Goal: Information Seeking & Learning: Learn about a topic

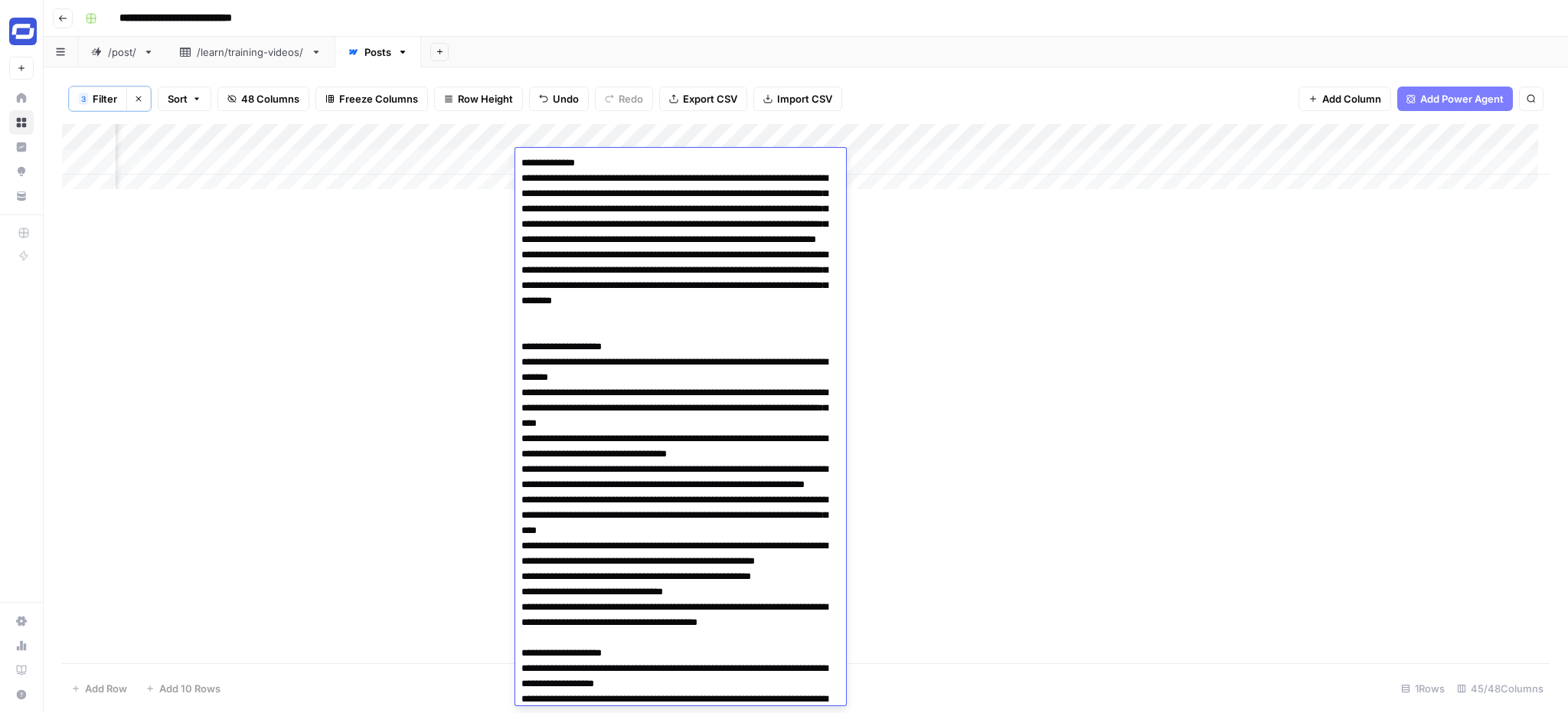
scroll to position [1166, 0]
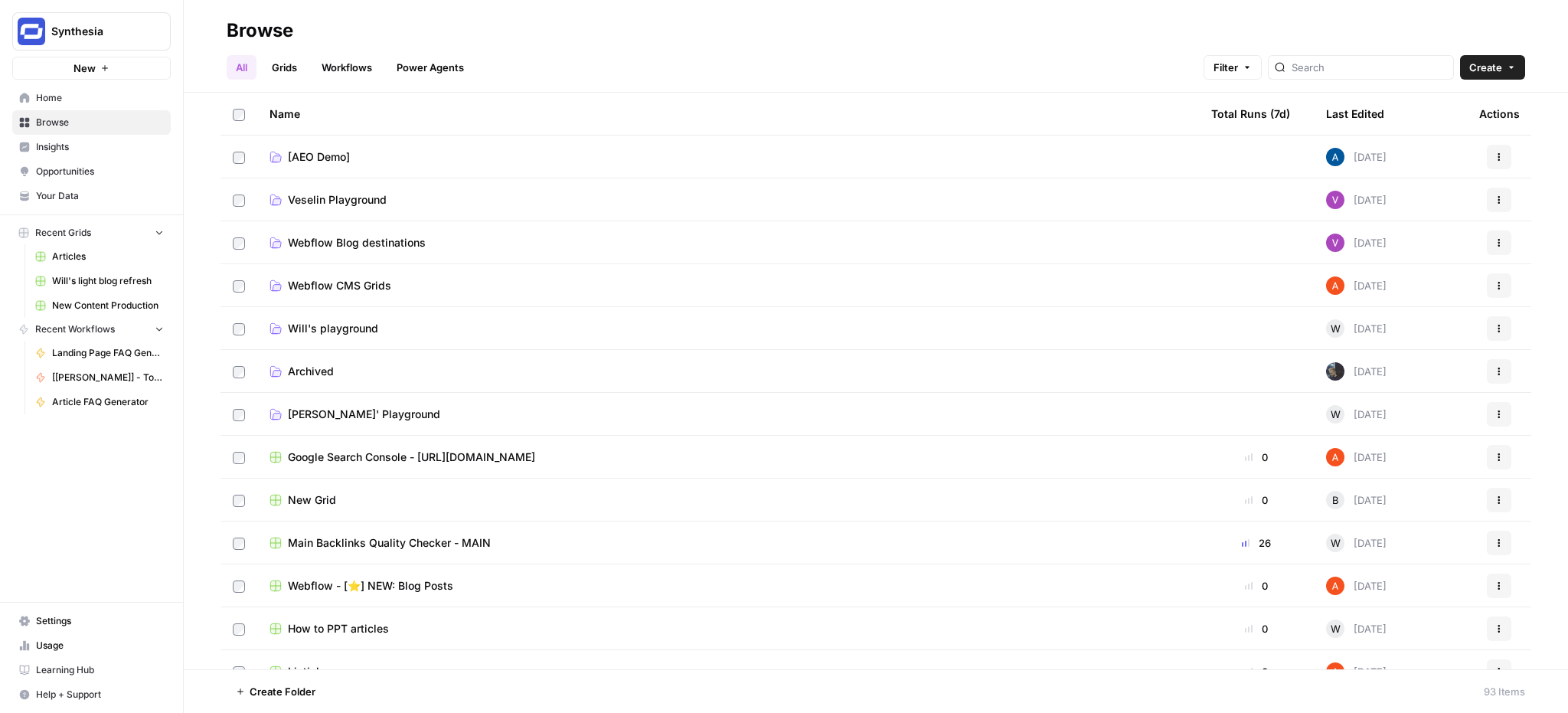
click at [42, 142] on span "Insights" at bounding box center [100, 147] width 128 height 14
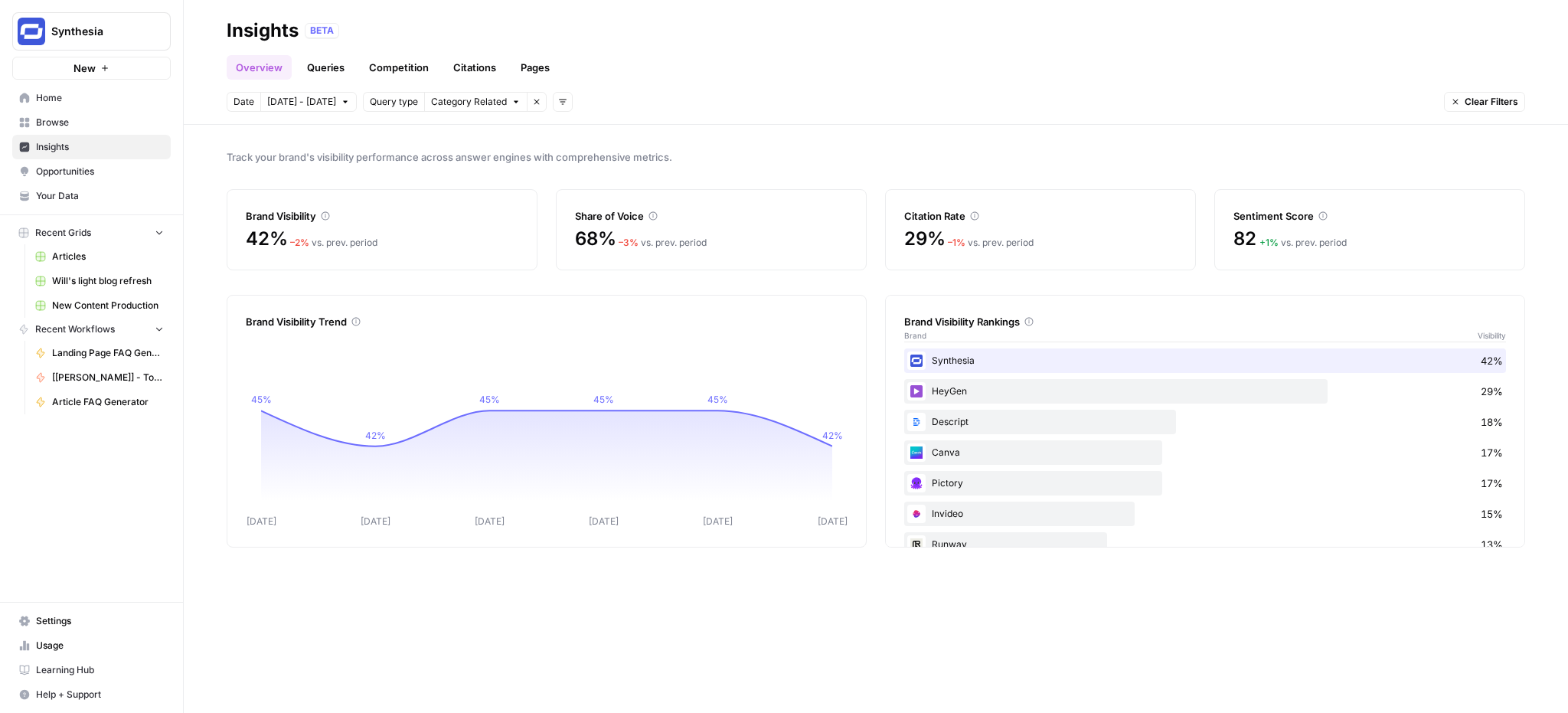
click at [387, 68] on link "Competition" at bounding box center [398, 68] width 78 height 25
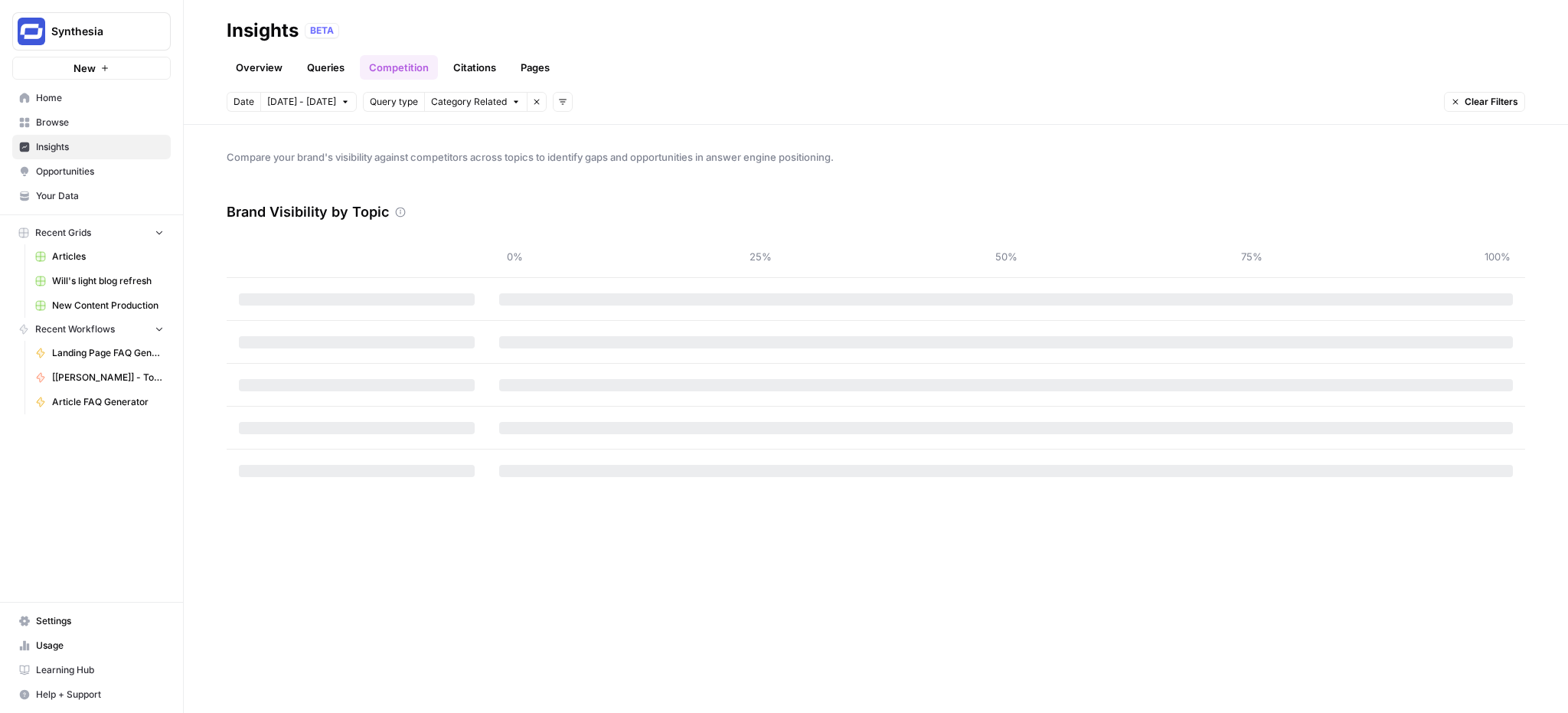
click at [321, 69] on link "Queries" at bounding box center [326, 68] width 56 height 25
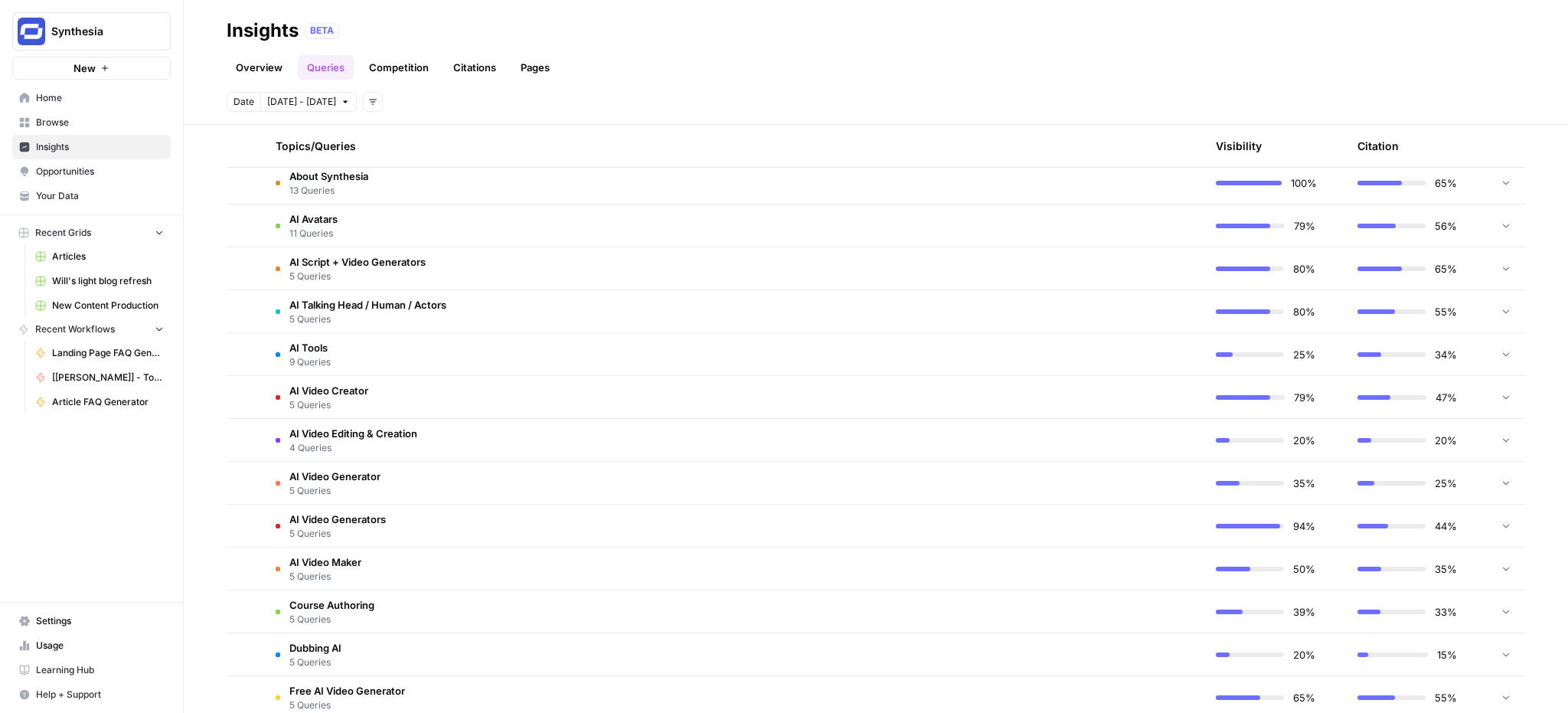
scroll to position [701, 0]
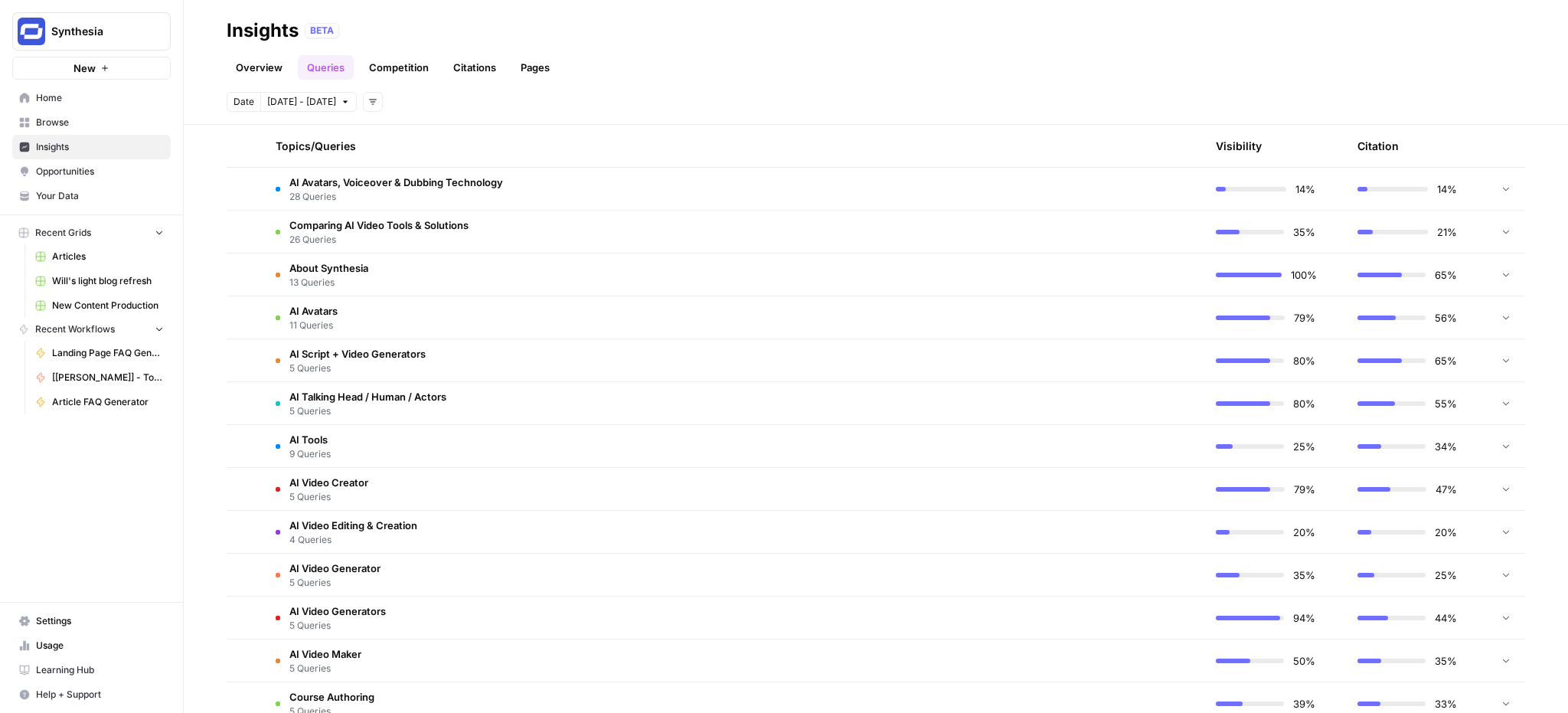
click at [378, 345] on td "AI Script + Video Generators 5 Queries" at bounding box center [661, 360] width 795 height 42
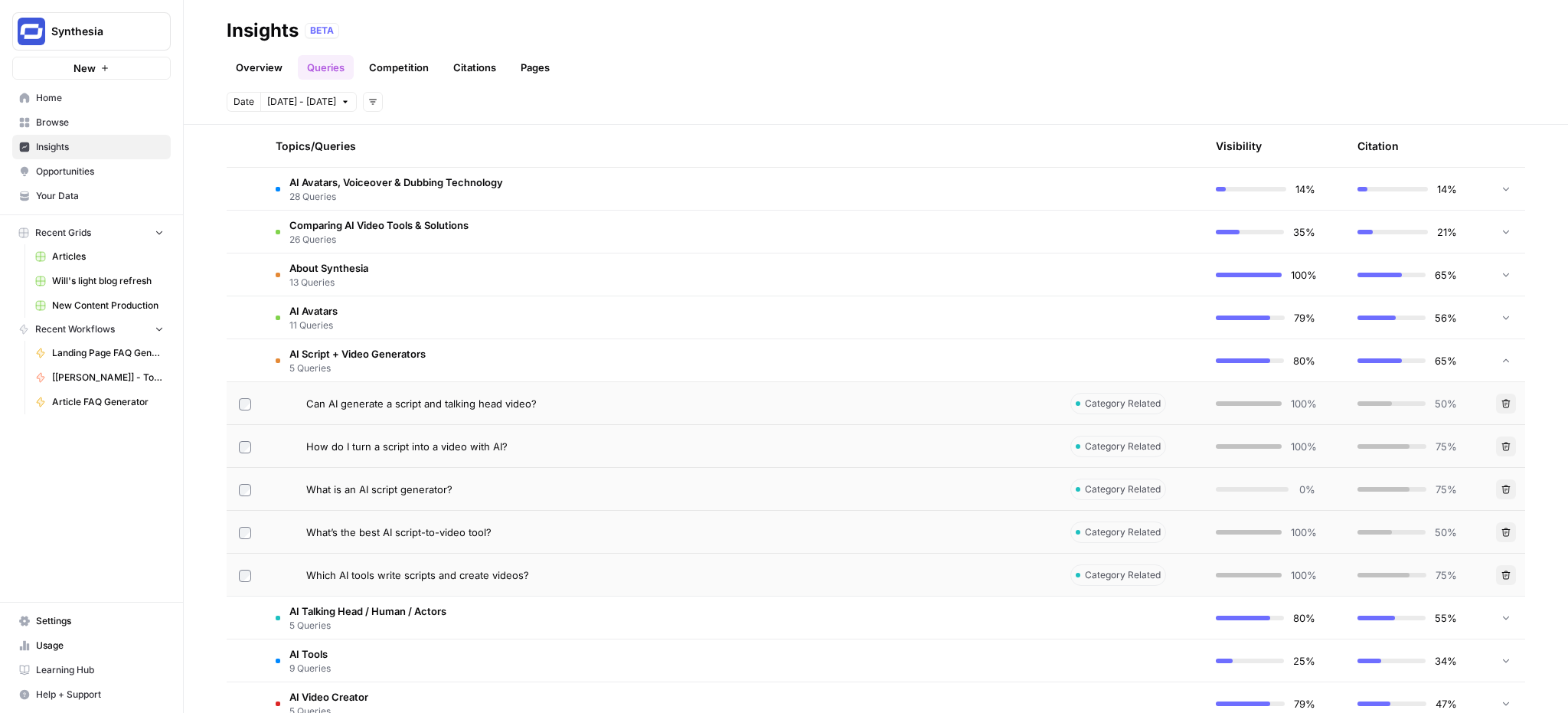
click at [311, 304] on span "AI Avatars" at bounding box center [314, 310] width 49 height 16
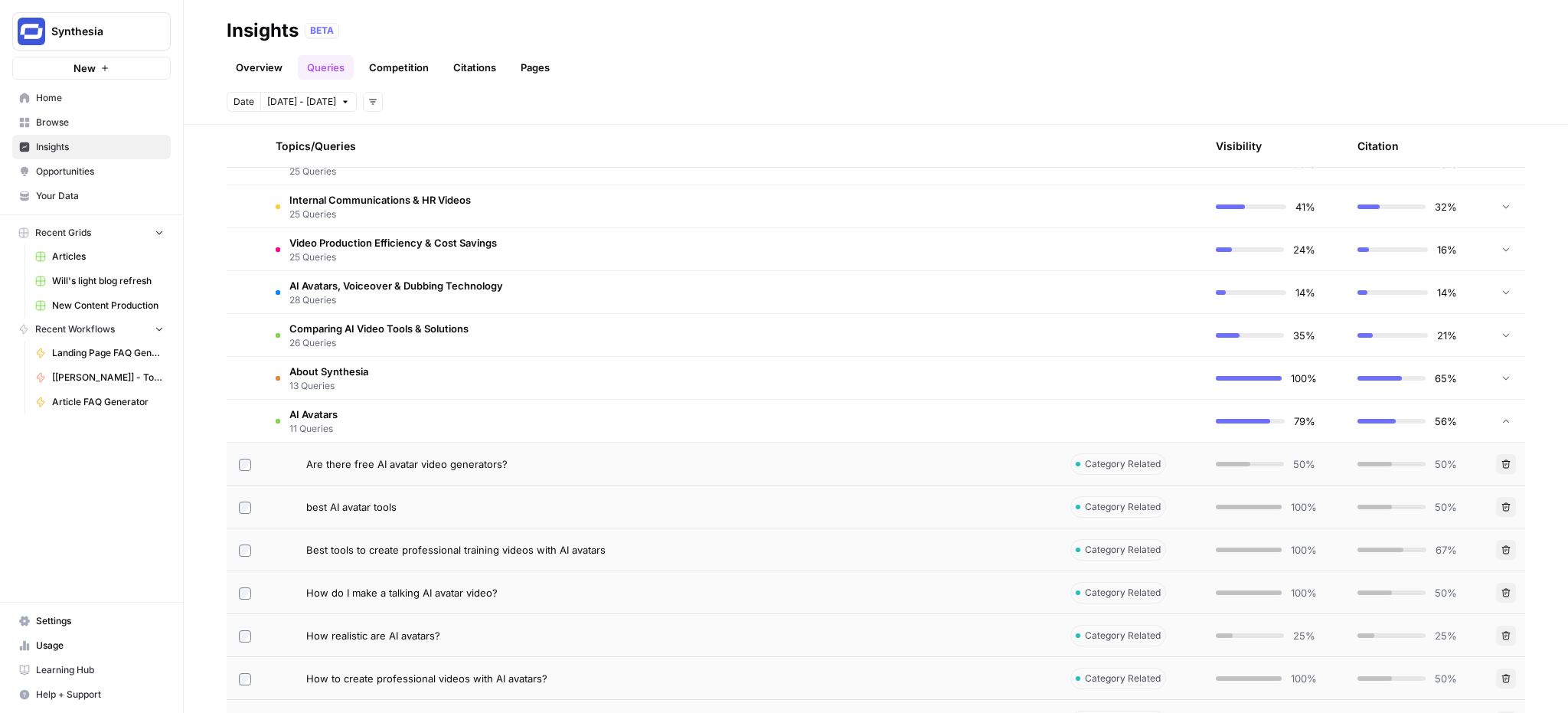
scroll to position [585, 0]
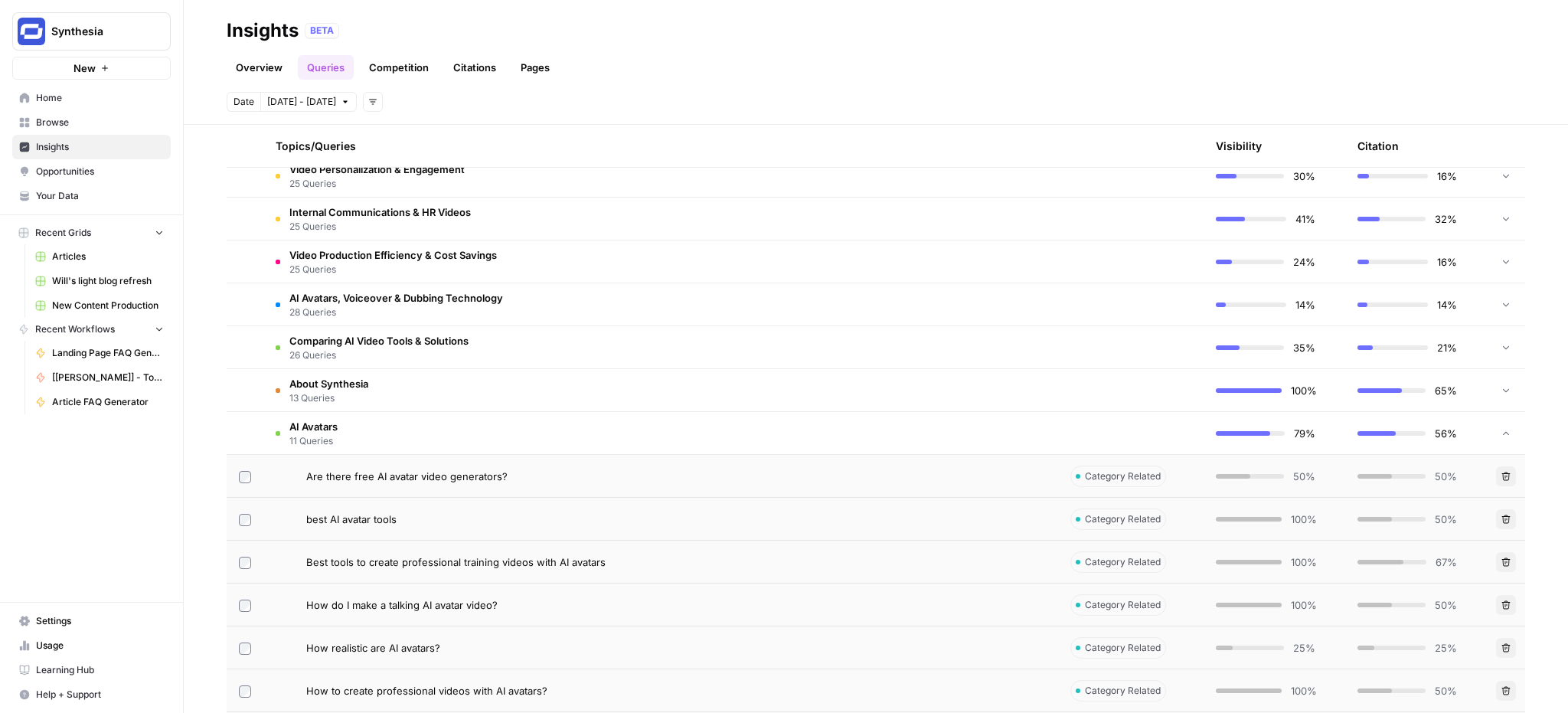
click at [369, 259] on span "Video Production Efficiency & Cost Savings" at bounding box center [393, 255] width 207 height 16
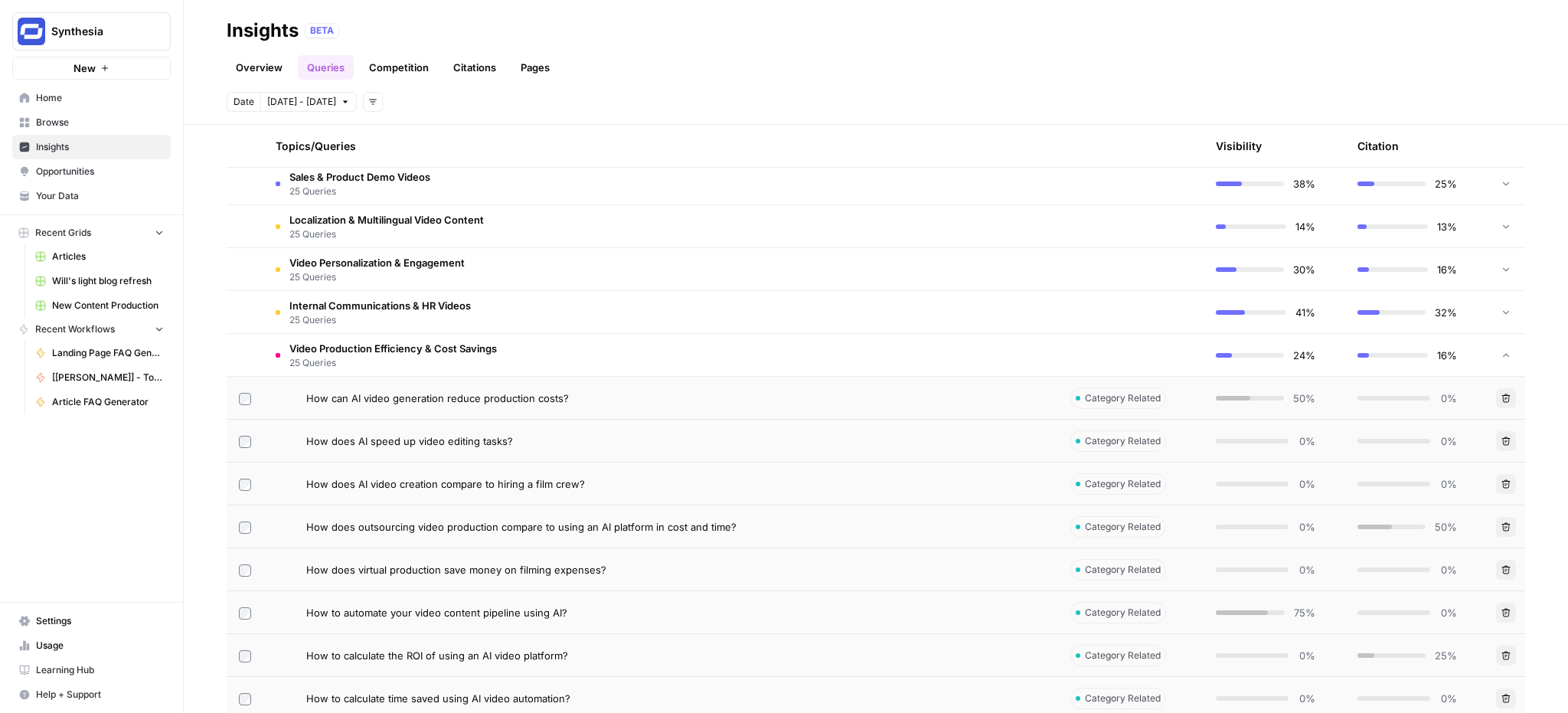
scroll to position [348, 0]
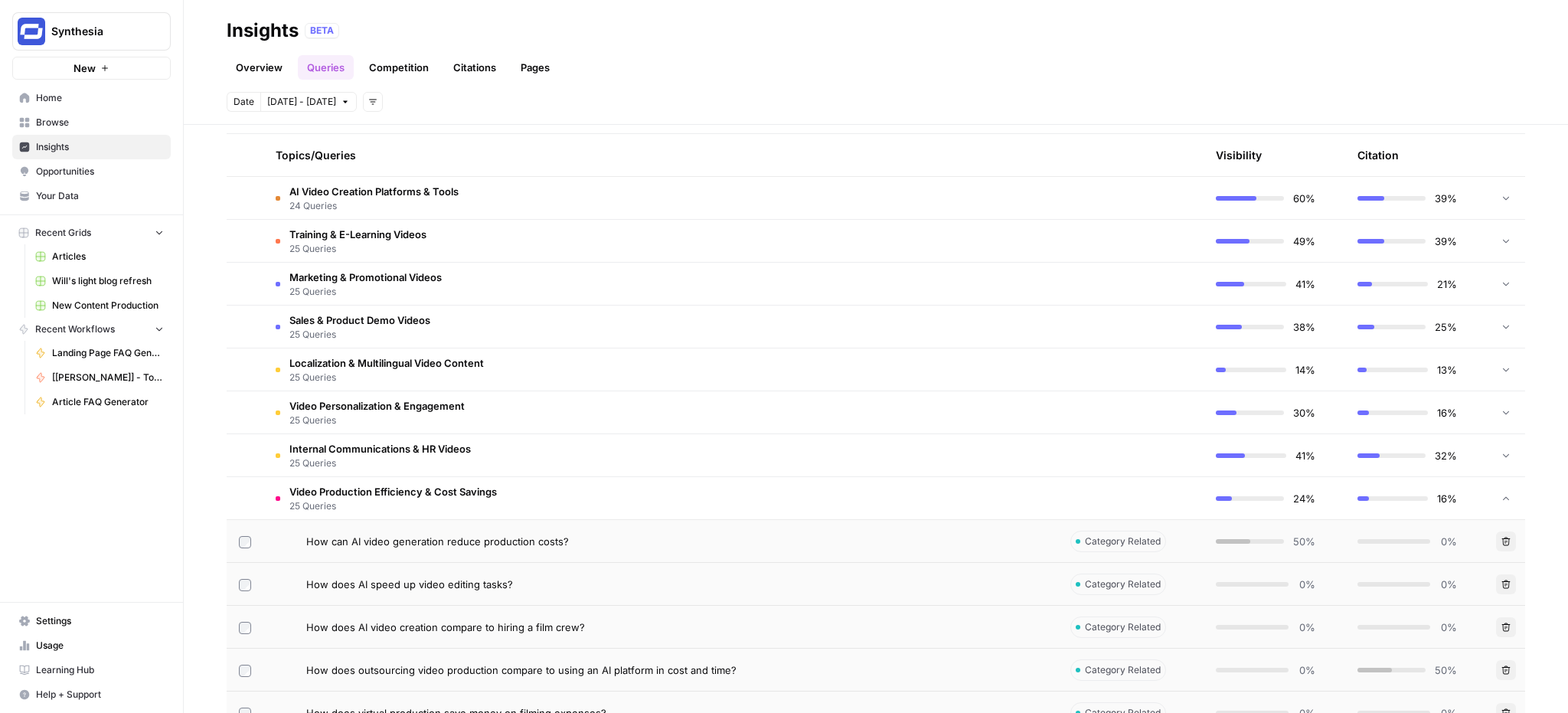
click at [375, 413] on span "25 Queries" at bounding box center [377, 420] width 175 height 14
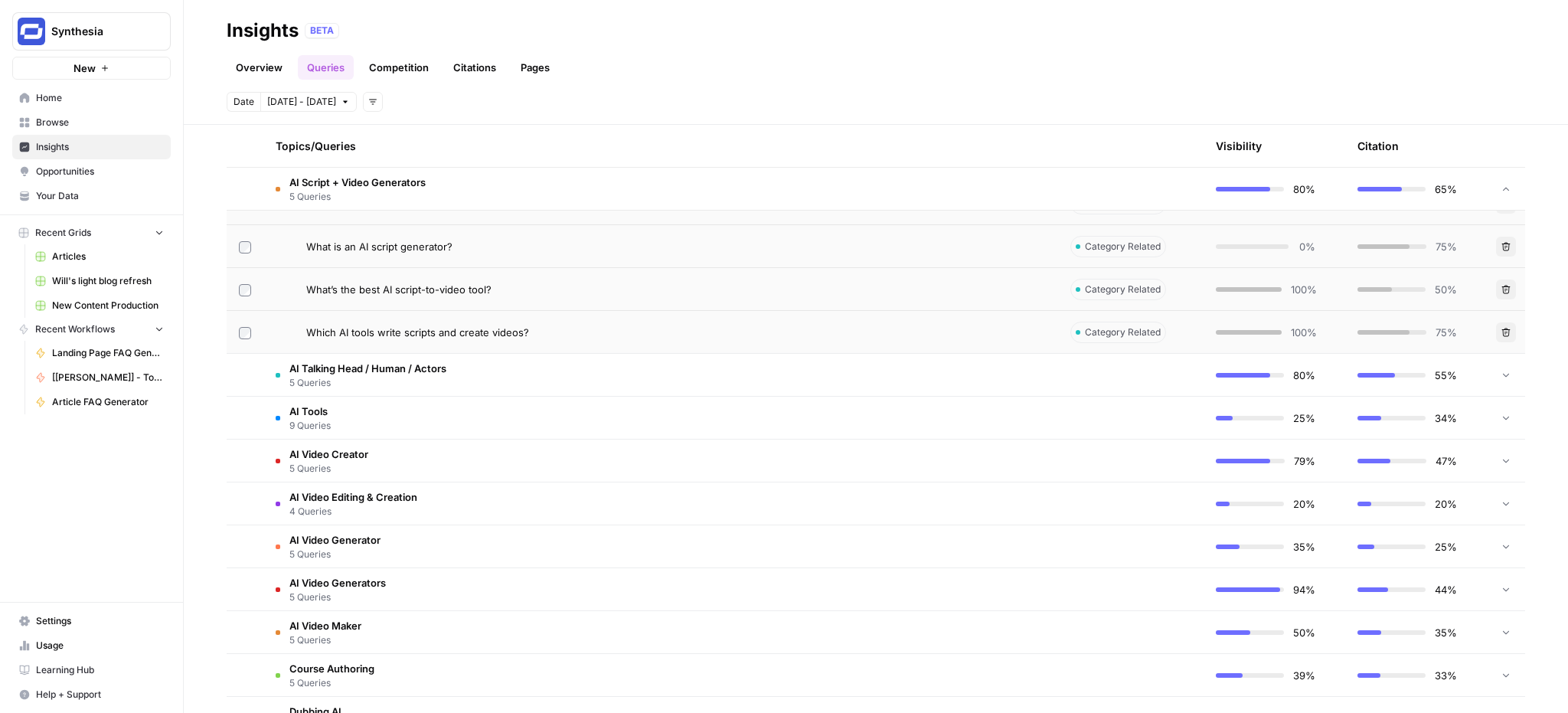
scroll to position [3561, 0]
click at [393, 329] on span "Which AI tools write scripts and create videos?" at bounding box center [417, 332] width 223 height 16
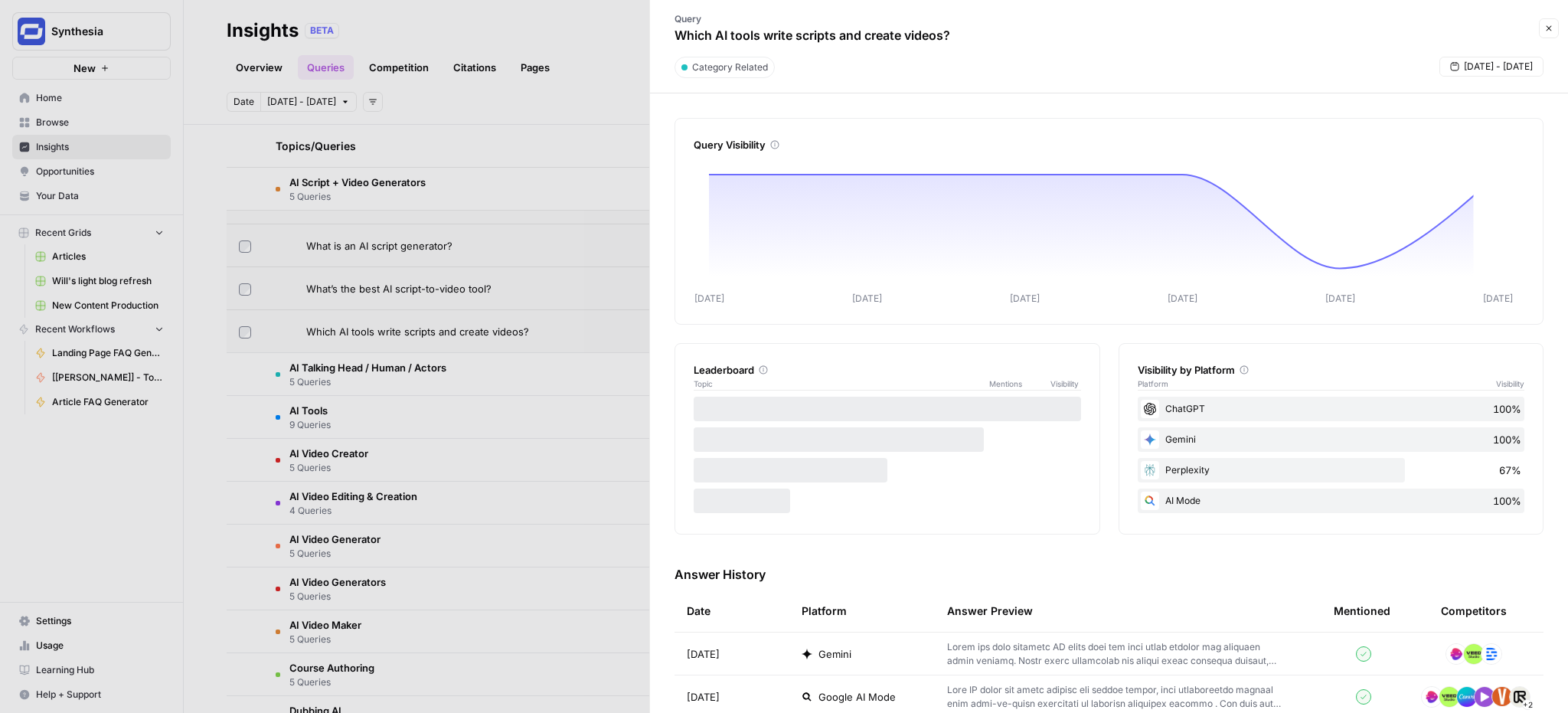
click at [1555, 28] on button "Close" at bounding box center [1549, 28] width 20 height 20
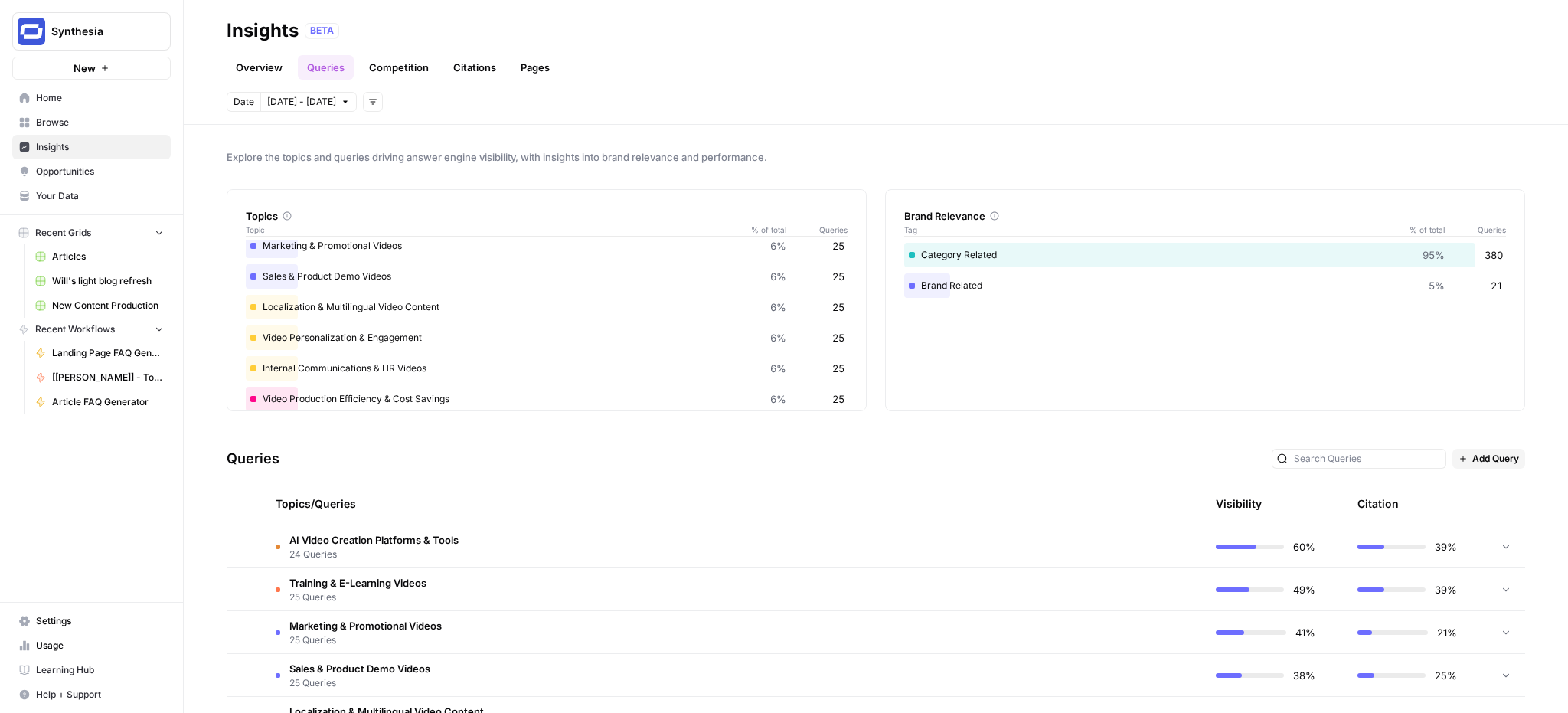
scroll to position [189, 0]
click at [279, 373] on div "About Synthesia 3% 13" at bounding box center [547, 372] width 602 height 25
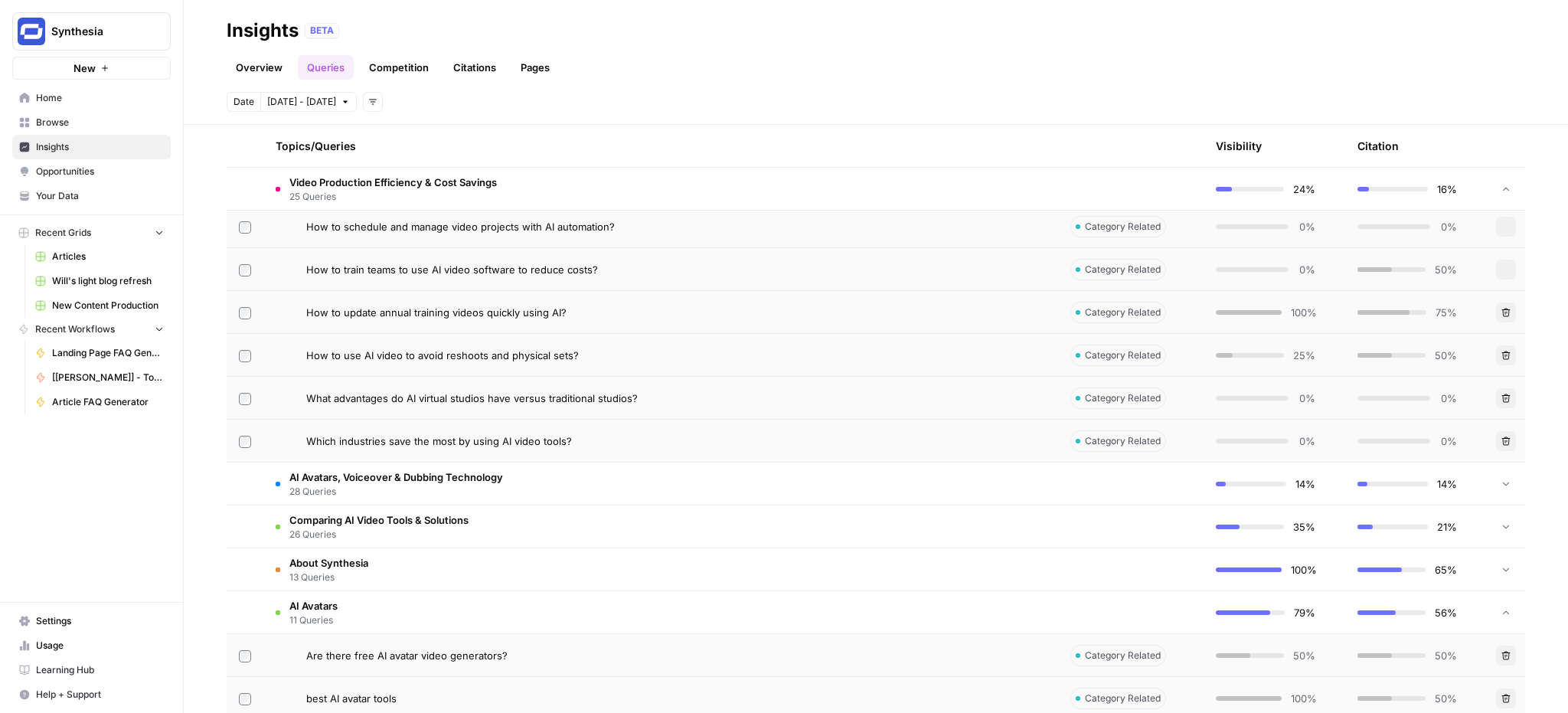
scroll to position [2547, 0]
click at [333, 569] on span "About Synthesia" at bounding box center [329, 566] width 79 height 16
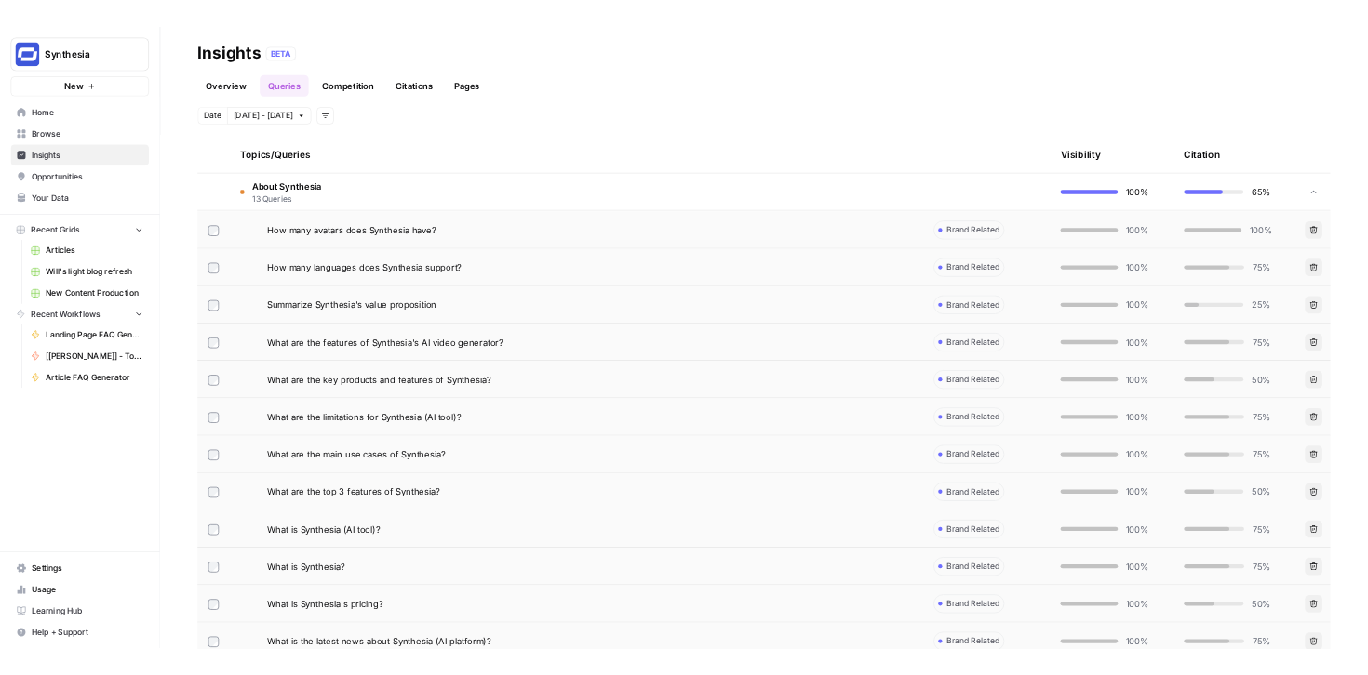
scroll to position [3639, 0]
